Goal: Information Seeking & Learning: Learn about a topic

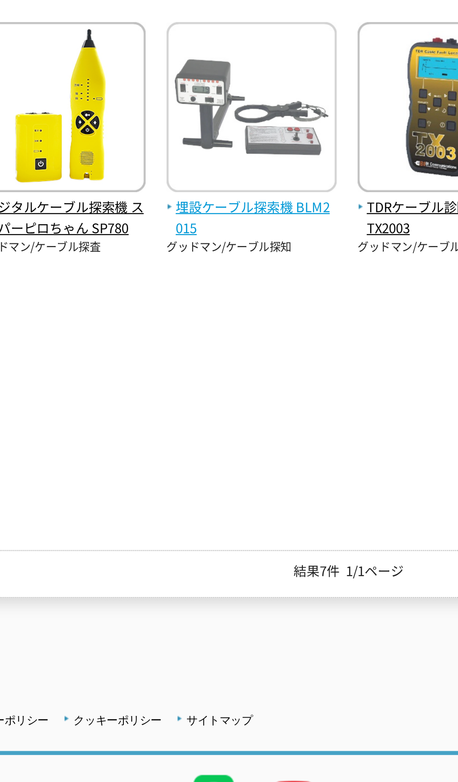
click at [238, 342] on span "埋設ケーブル探索機 BLM2015" at bounding box center [227, 348] width 79 height 20
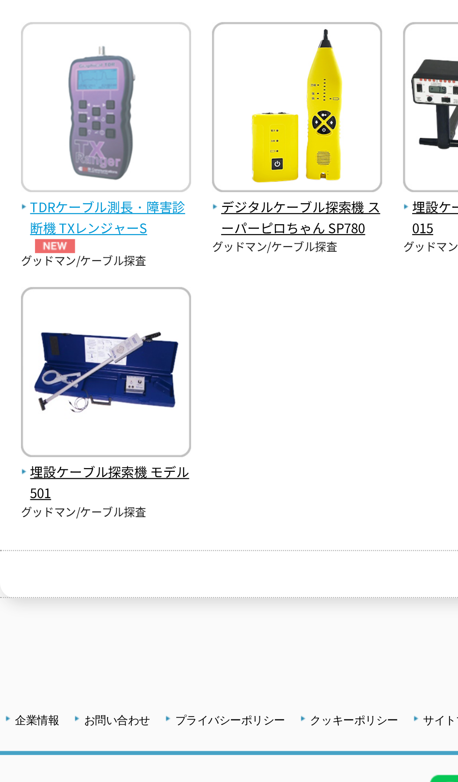
click at [57, 347] on span "TDRケーブル測長・障害診断機 TXレンジャーS" at bounding box center [49, 351] width 79 height 26
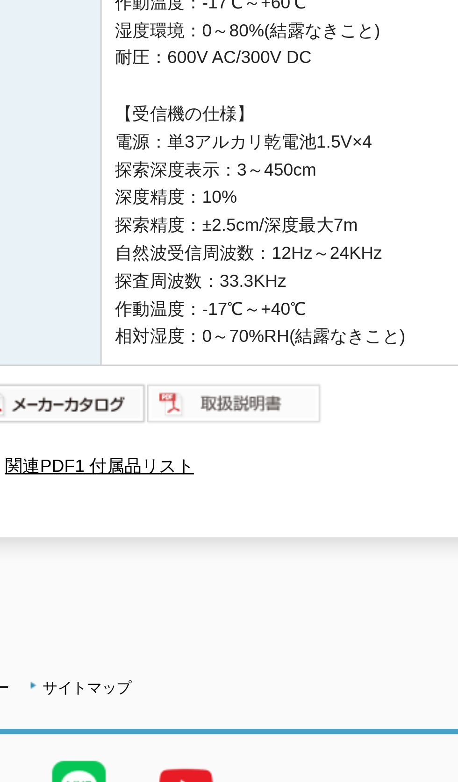
click at [274, 527] on img at bounding box center [264, 527] width 61 height 15
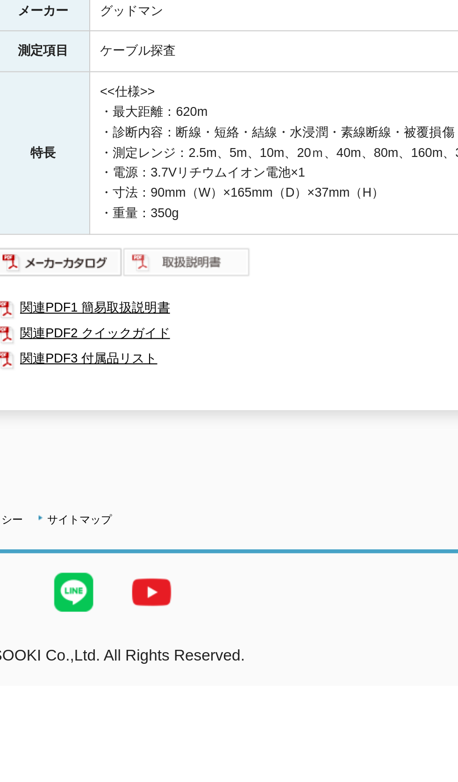
click at [283, 303] on img at bounding box center [264, 304] width 61 height 15
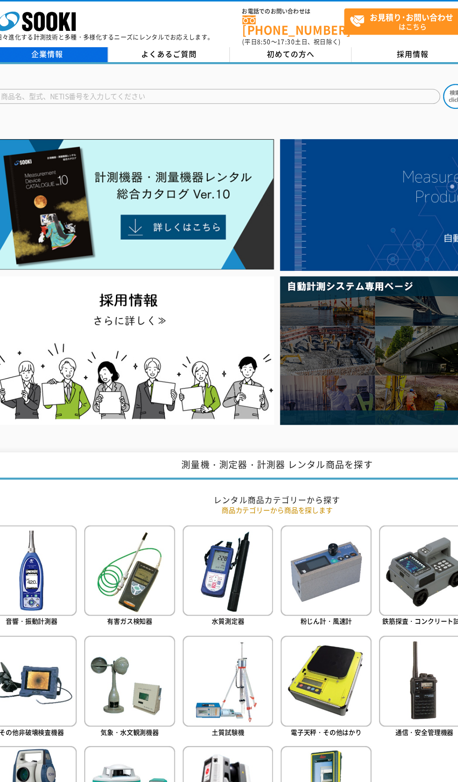
click at [68, 45] on link "企業情報" at bounding box center [57, 51] width 114 height 14
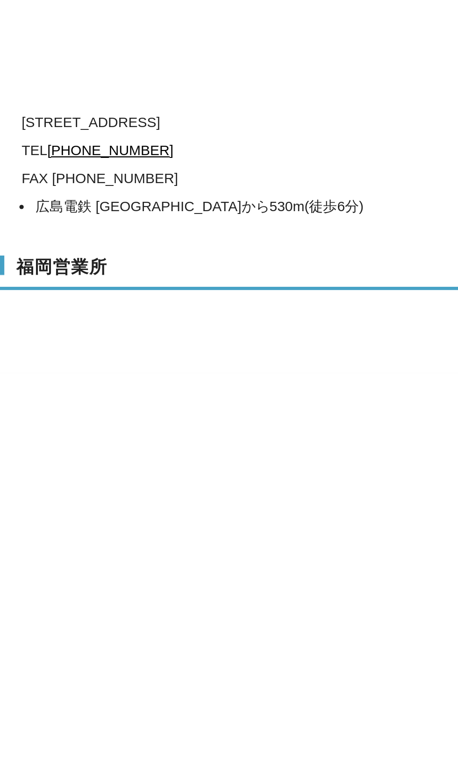
scroll to position [3019, 0]
